Goal: Information Seeking & Learning: Check status

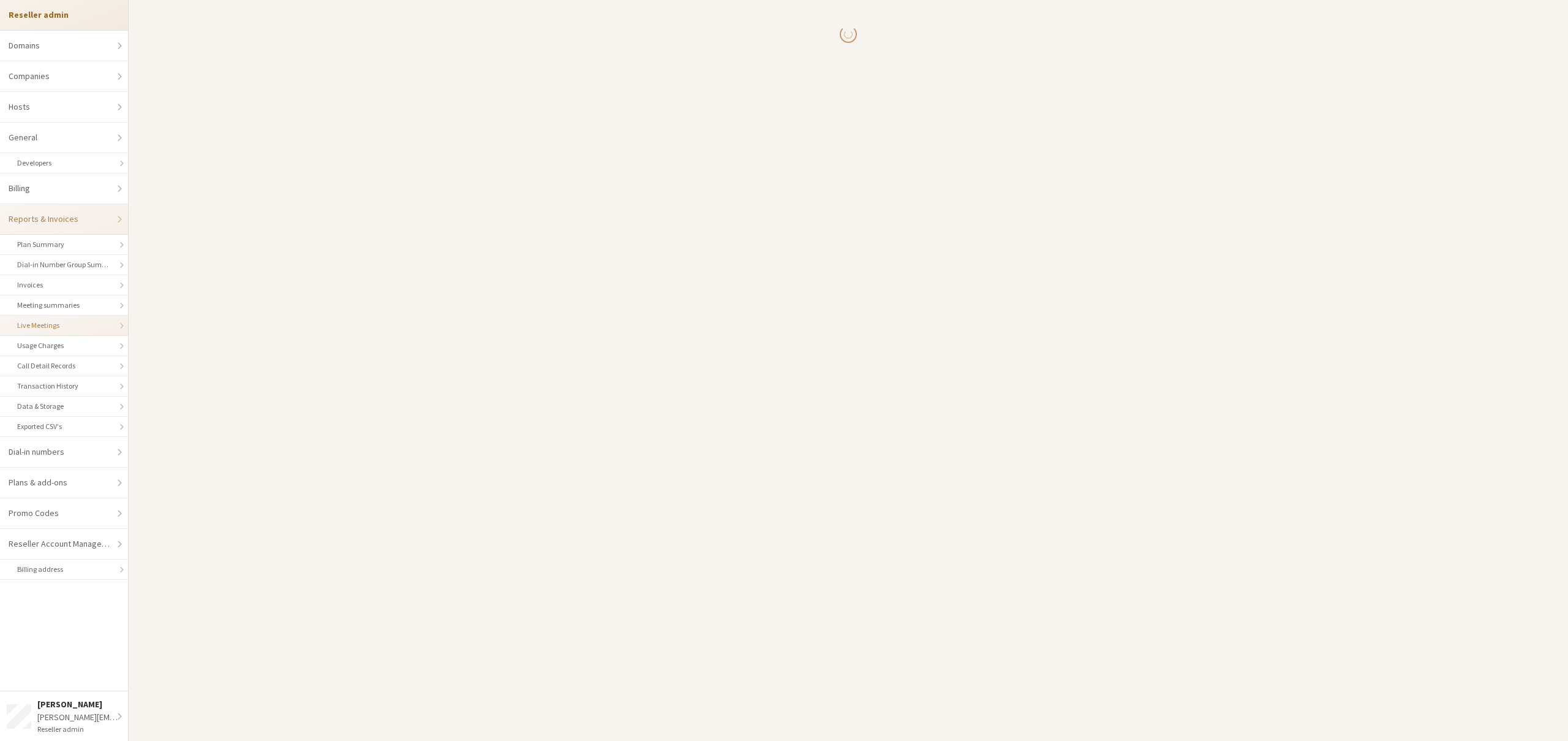
select select "25"
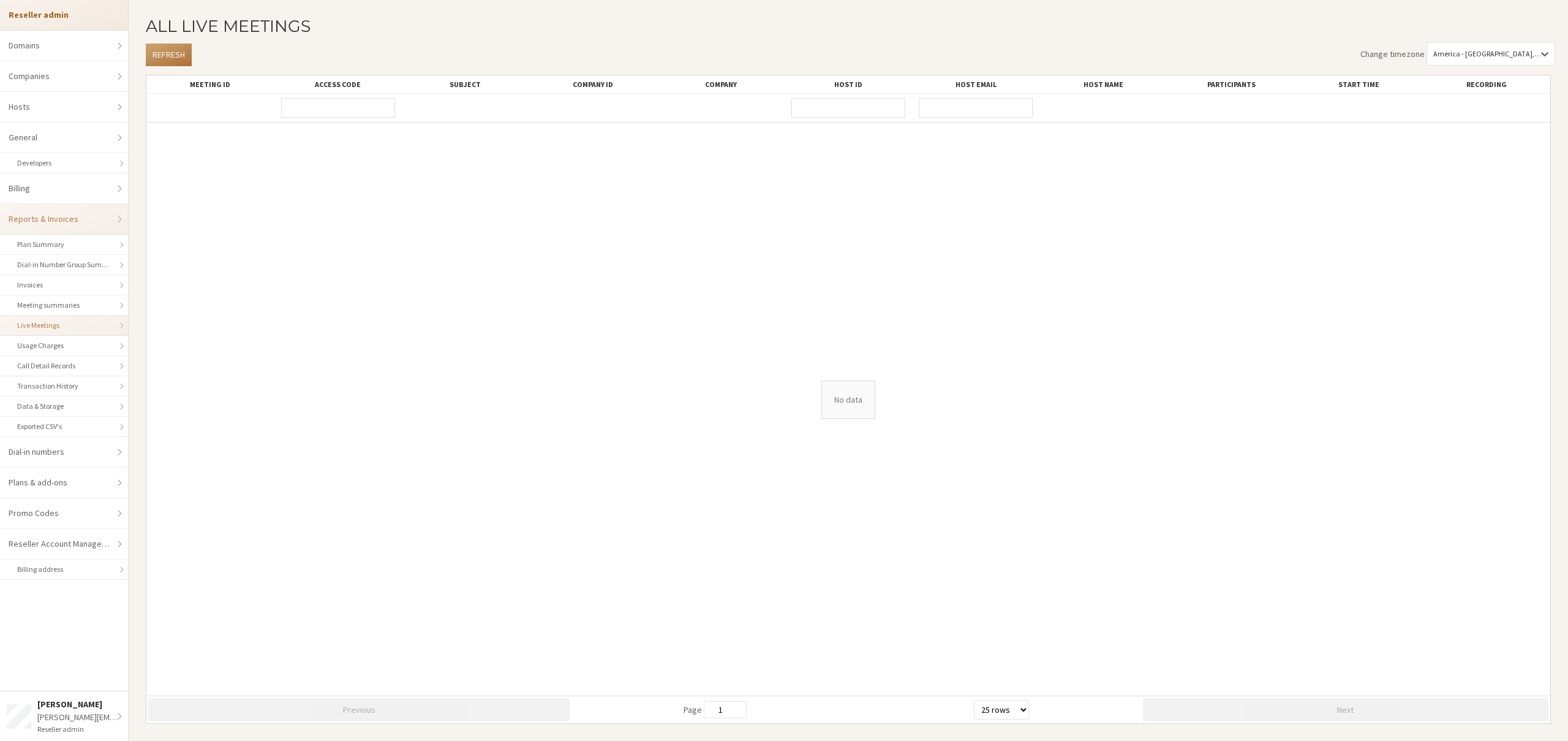
click at [151, 54] on button "Refresh" at bounding box center [169, 55] width 46 height 23
click at [62, 308] on link "Meeting summaries" at bounding box center [64, 306] width 128 height 20
select select "25"
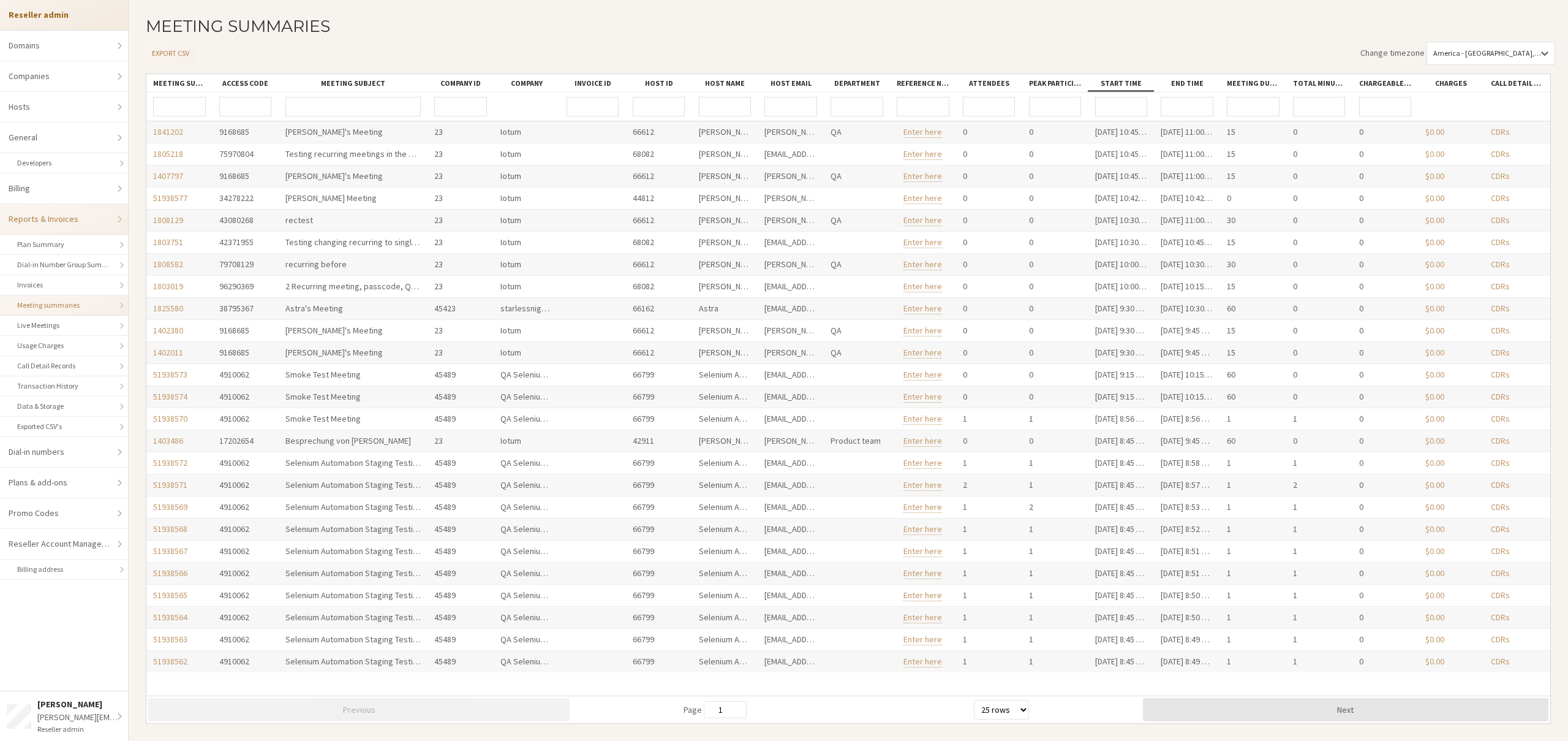
drag, startPoint x: 360, startPoint y: 80, endPoint x: 439, endPoint y: 86, distance: 79.2
click at [439, 86] on div "Meeting Summary ID Access code Meeting subject Company ID Company Invoice ID Ho…" at bounding box center [848, 83] width 1404 height 18
click at [1270, 704] on button "Next" at bounding box center [1345, 709] width 405 height 23
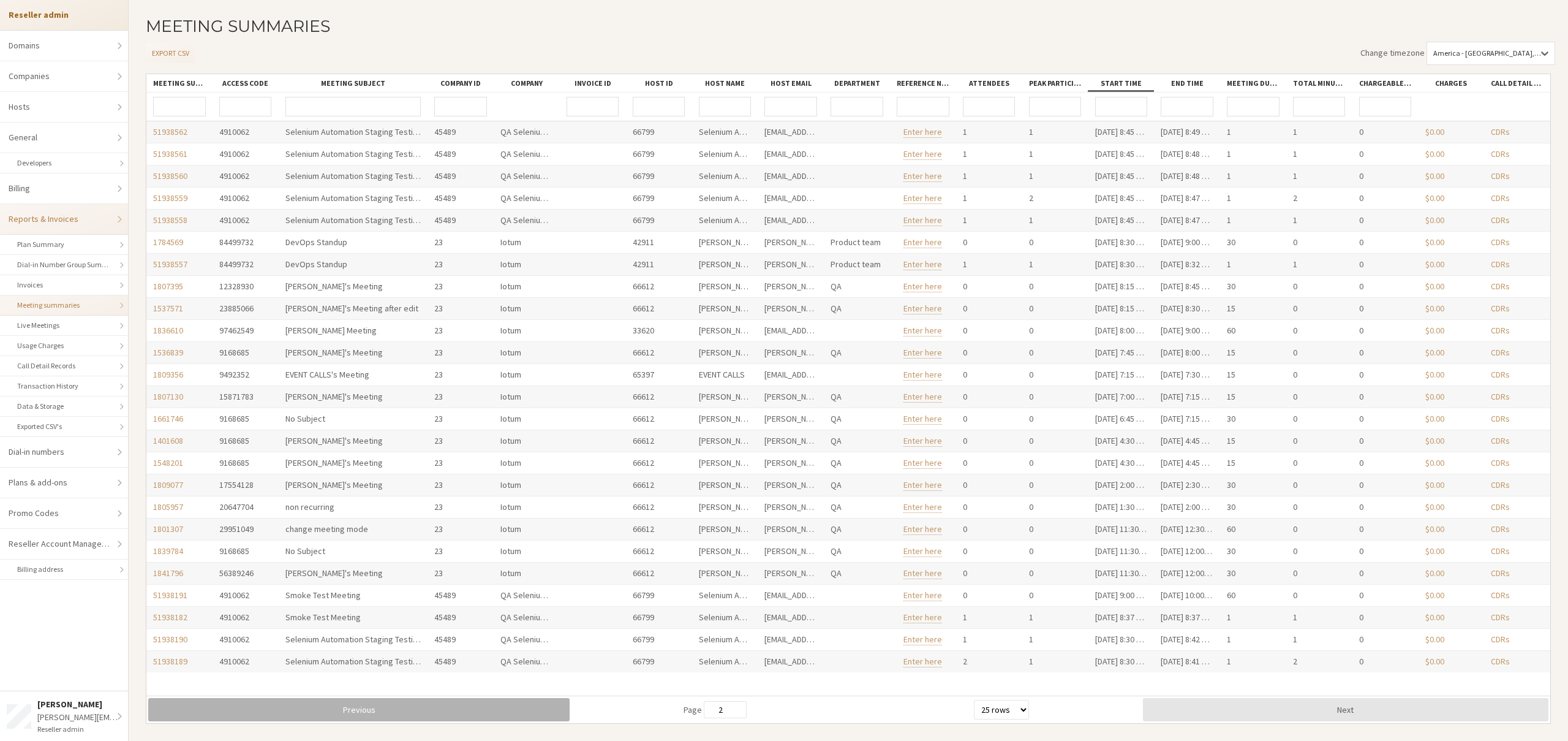
click at [379, 705] on button "Previous" at bounding box center [359, 709] width 422 height 23
type input "1"
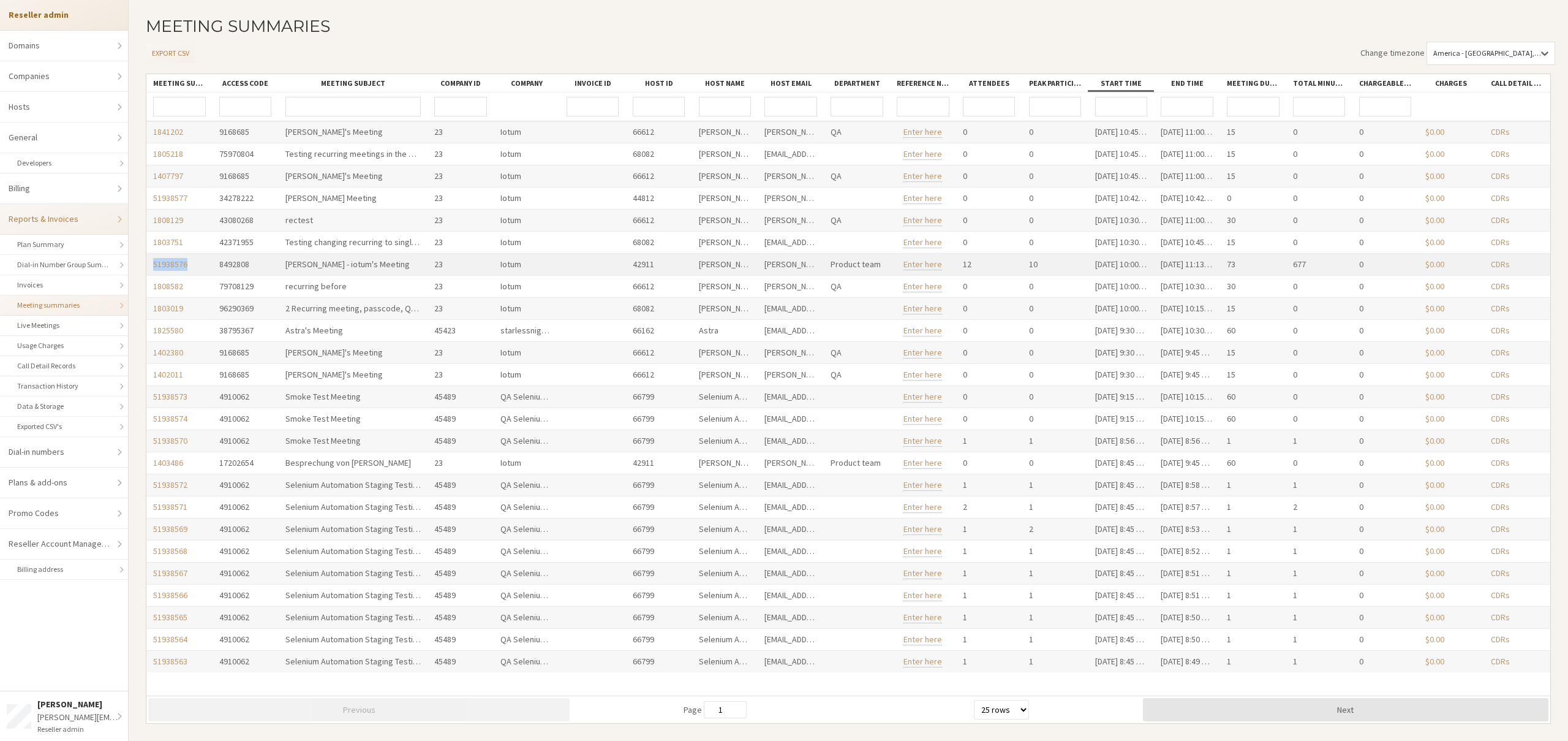
drag, startPoint x: 190, startPoint y: 266, endPoint x: 150, endPoint y: 264, distance: 40.0
click at [150, 264] on div "51938576" at bounding box center [179, 265] width 66 height 22
click at [160, 267] on link "51938576" at bounding box center [170, 264] width 34 height 11
click at [109, 711] on div "chris@iotum.com" at bounding box center [79, 717] width 84 height 13
click at [75, 641] on link "Go to dashboard" at bounding box center [81, 640] width 153 height 30
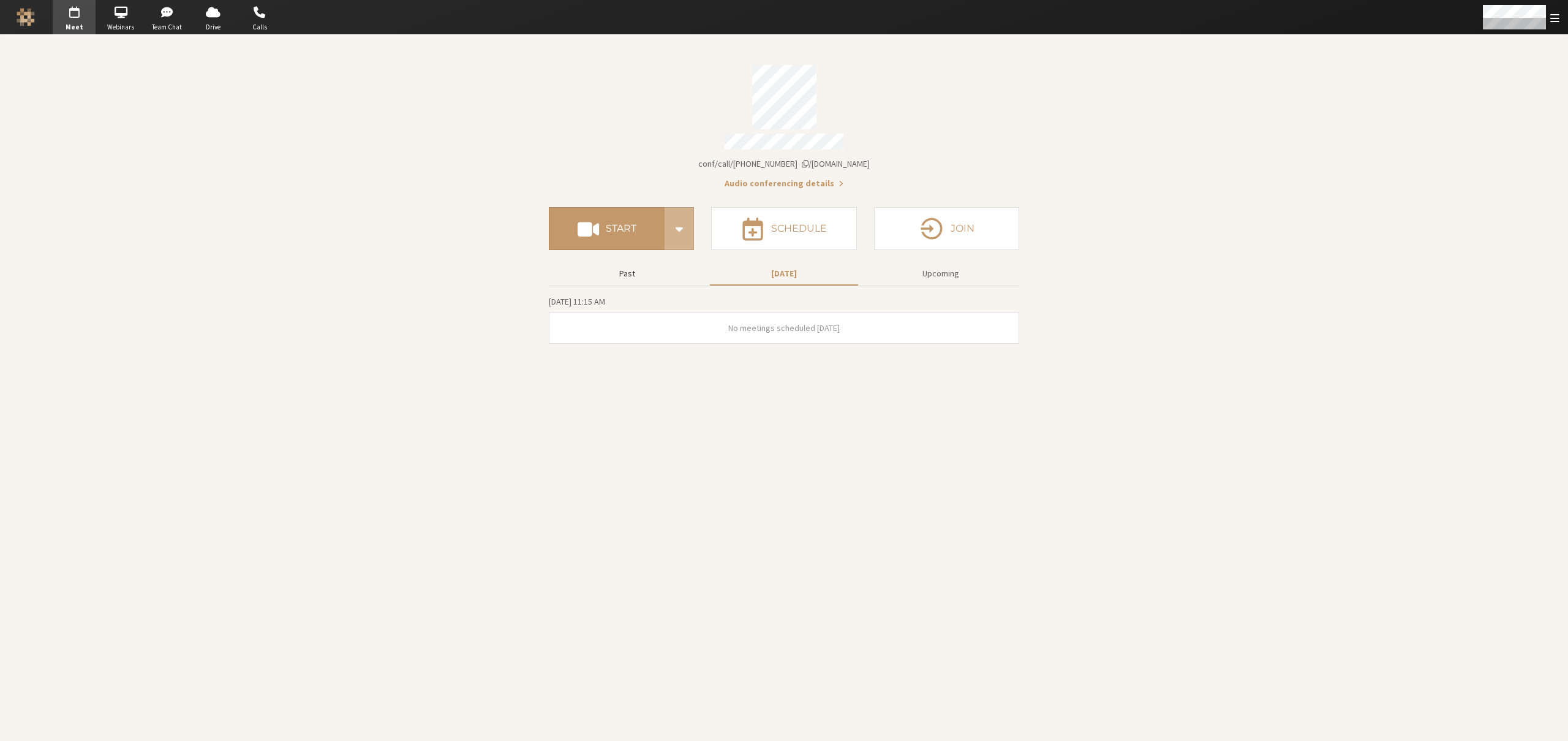
click at [600, 268] on button "Past" at bounding box center [627, 273] width 148 height 22
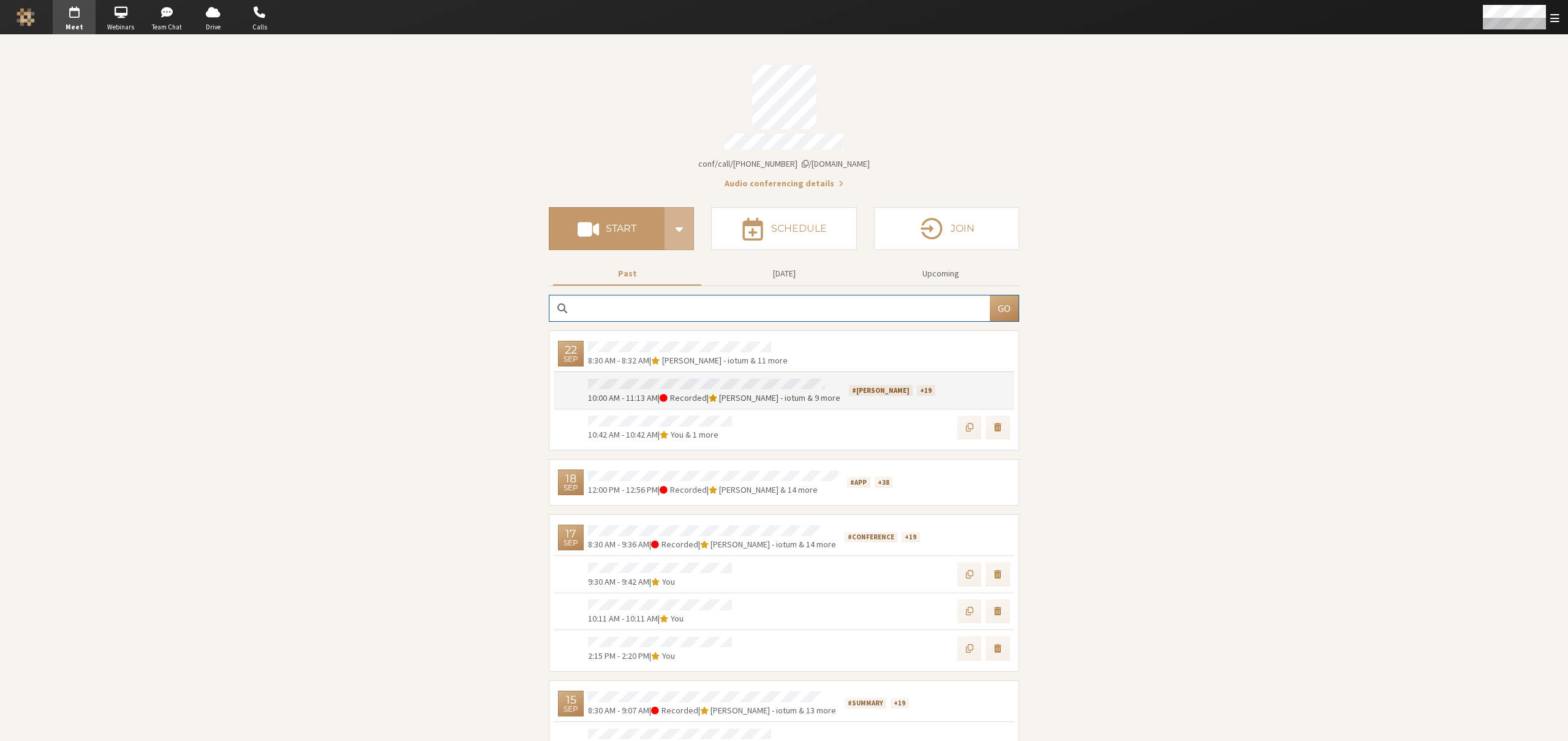
click at [944, 388] on div at bounding box center [977, 390] width 66 height 28
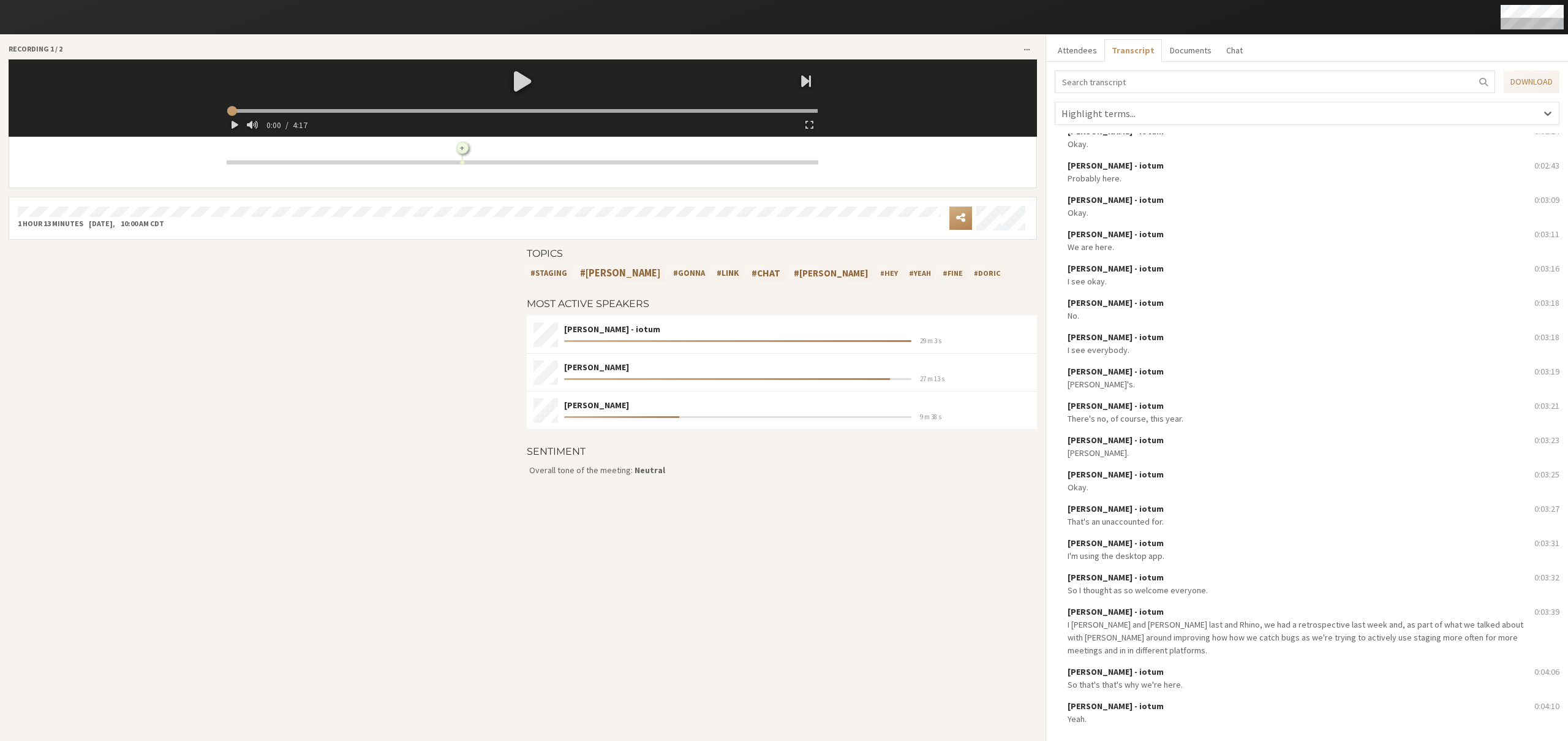
scroll to position [1608, 0]
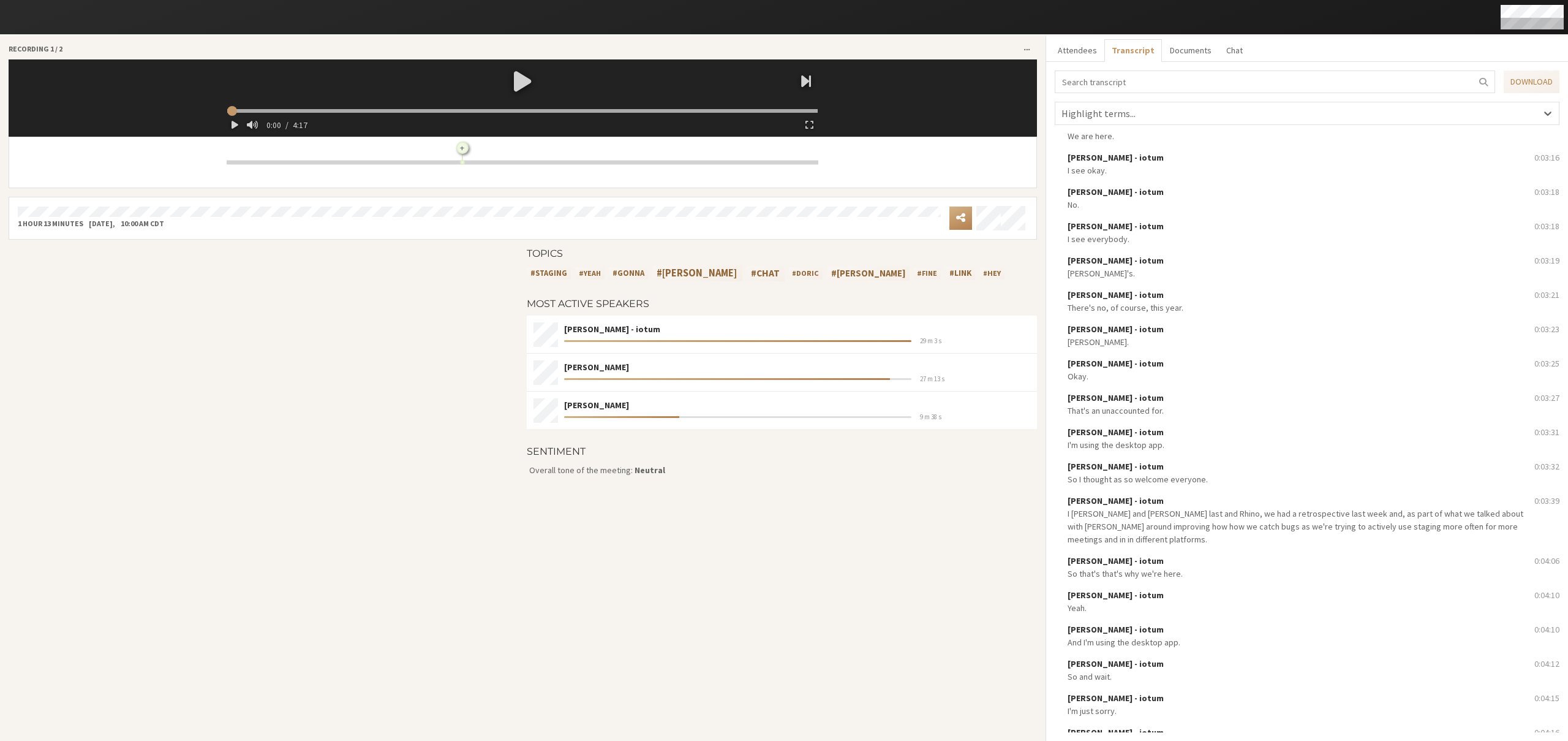
scroll to position [1608, 0]
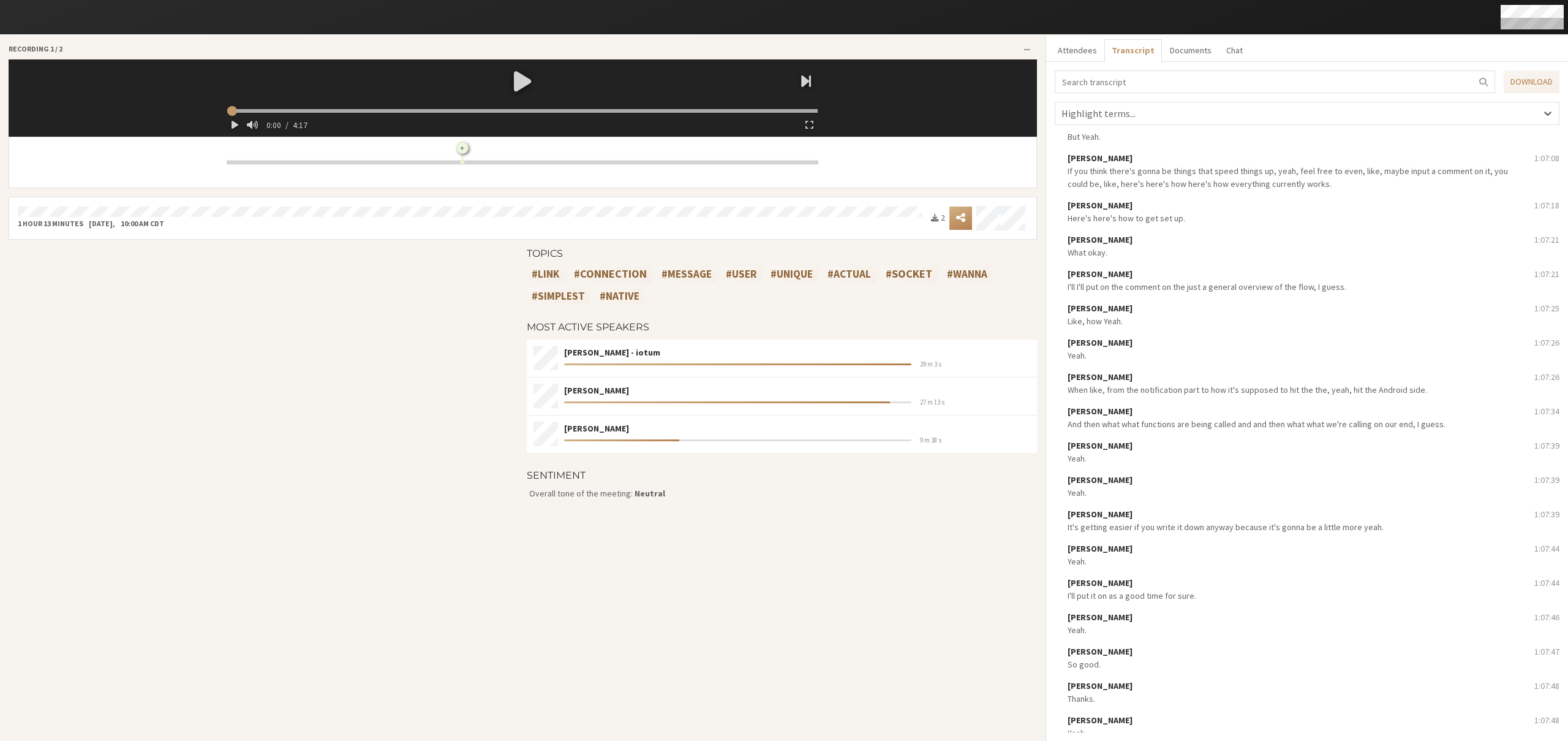
scroll to position [38448, 0]
